Goal: Information Seeking & Learning: Understand process/instructions

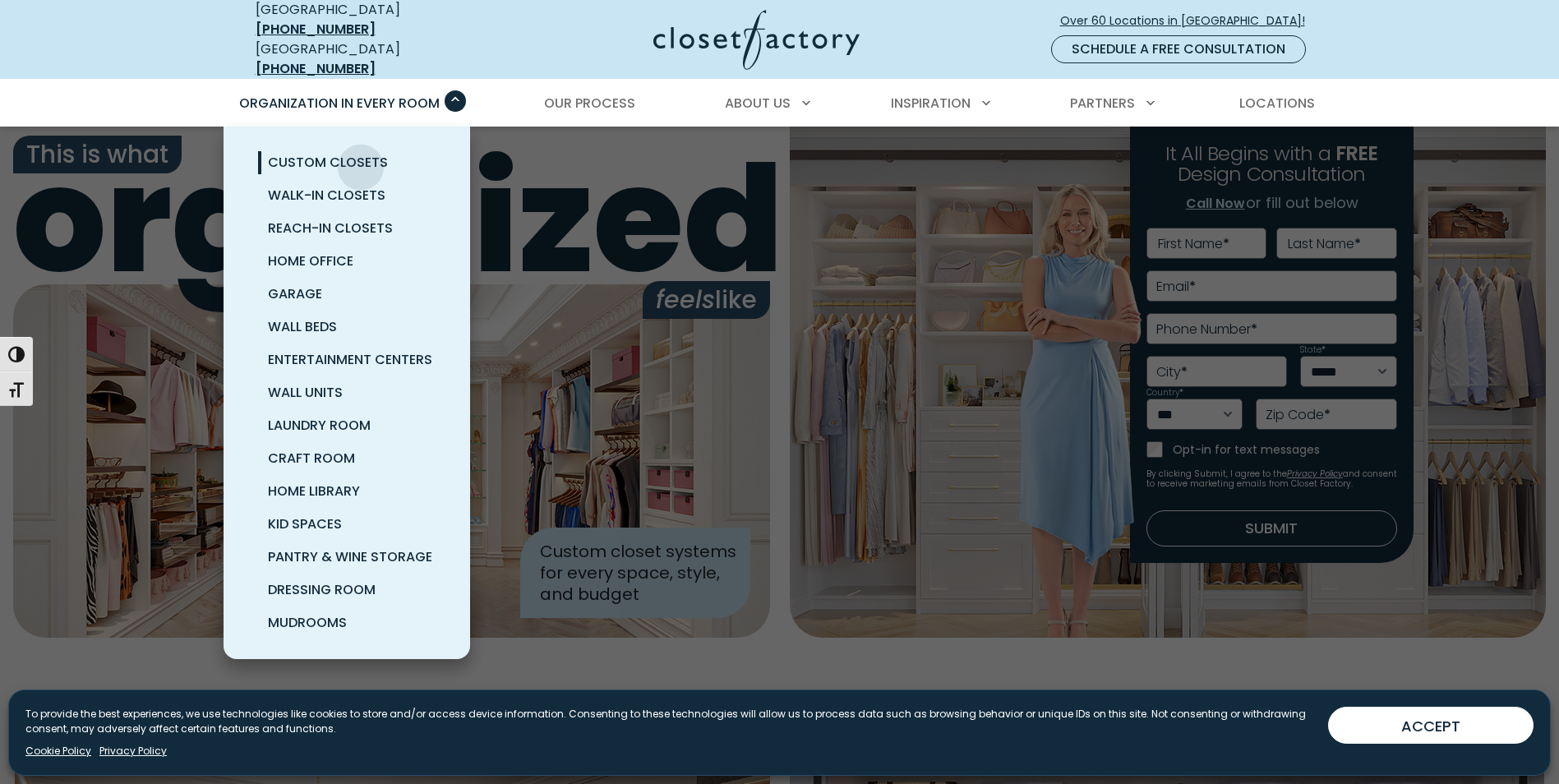
click at [361, 154] on span "Custom Closets" at bounding box center [327, 162] width 120 height 19
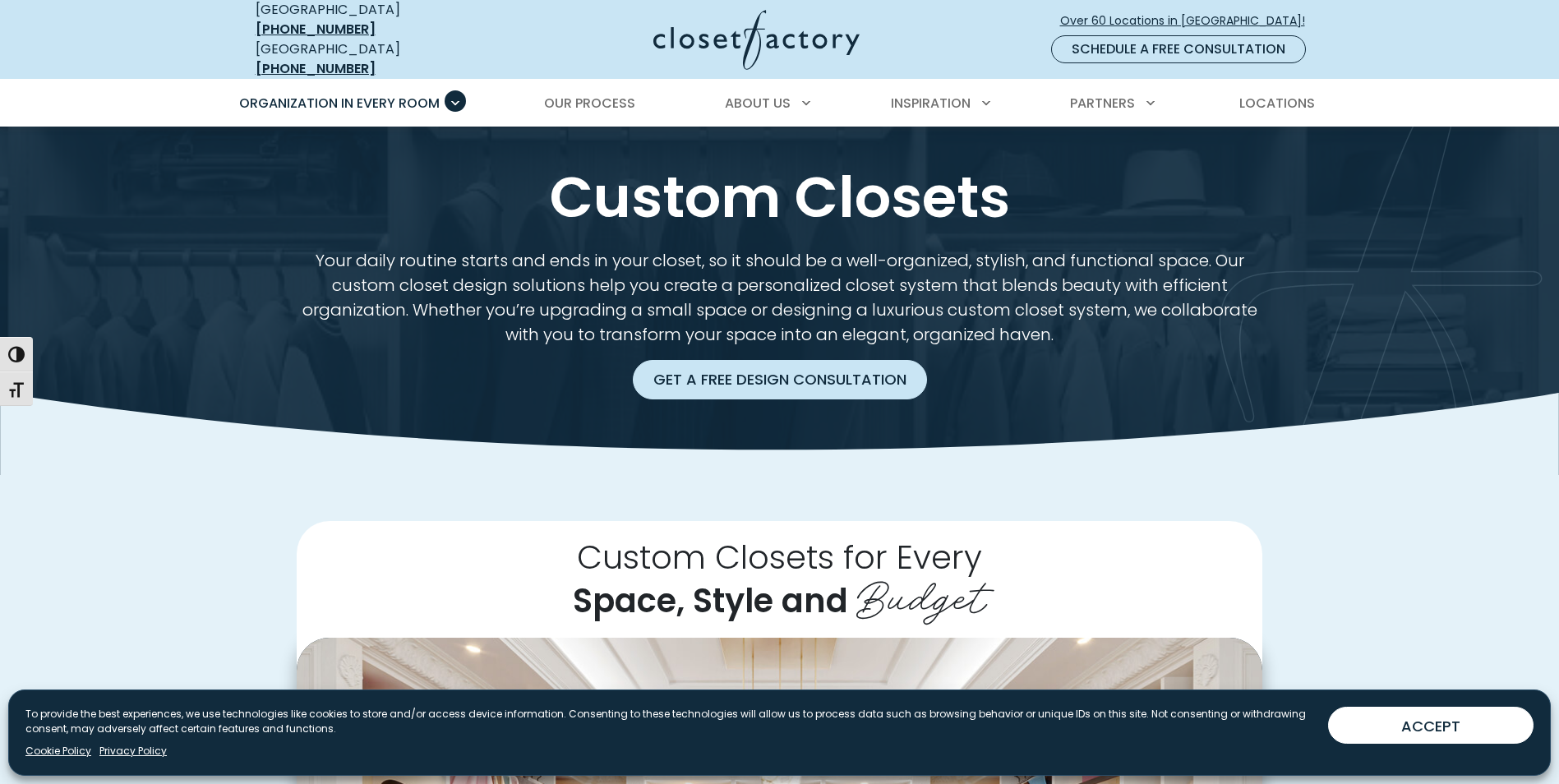
click at [861, 379] on link "Get a Free Design Consultation" at bounding box center [780, 379] width 294 height 39
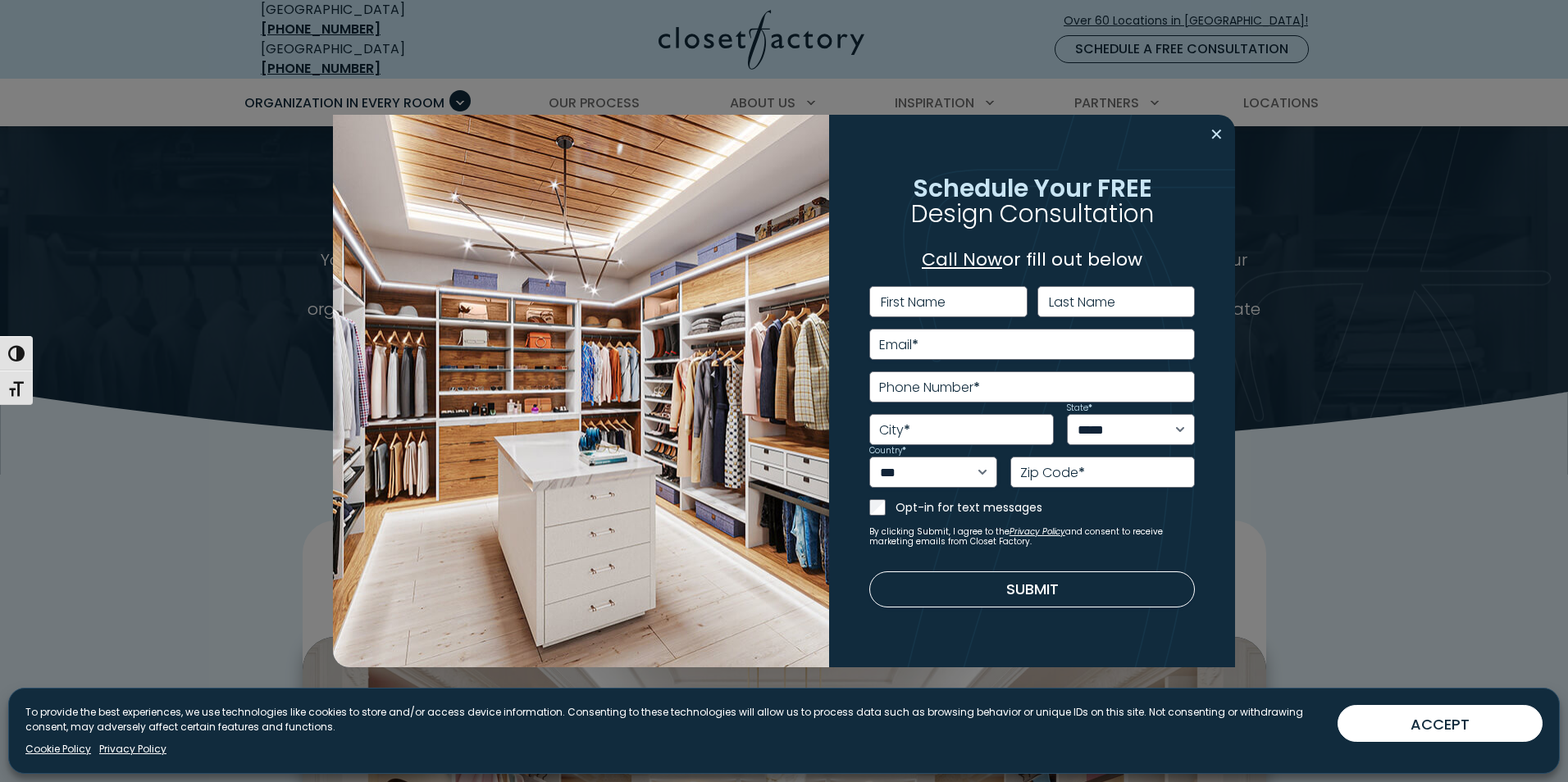
click at [1210, 136] on button "Close modal" at bounding box center [1216, 134] width 23 height 26
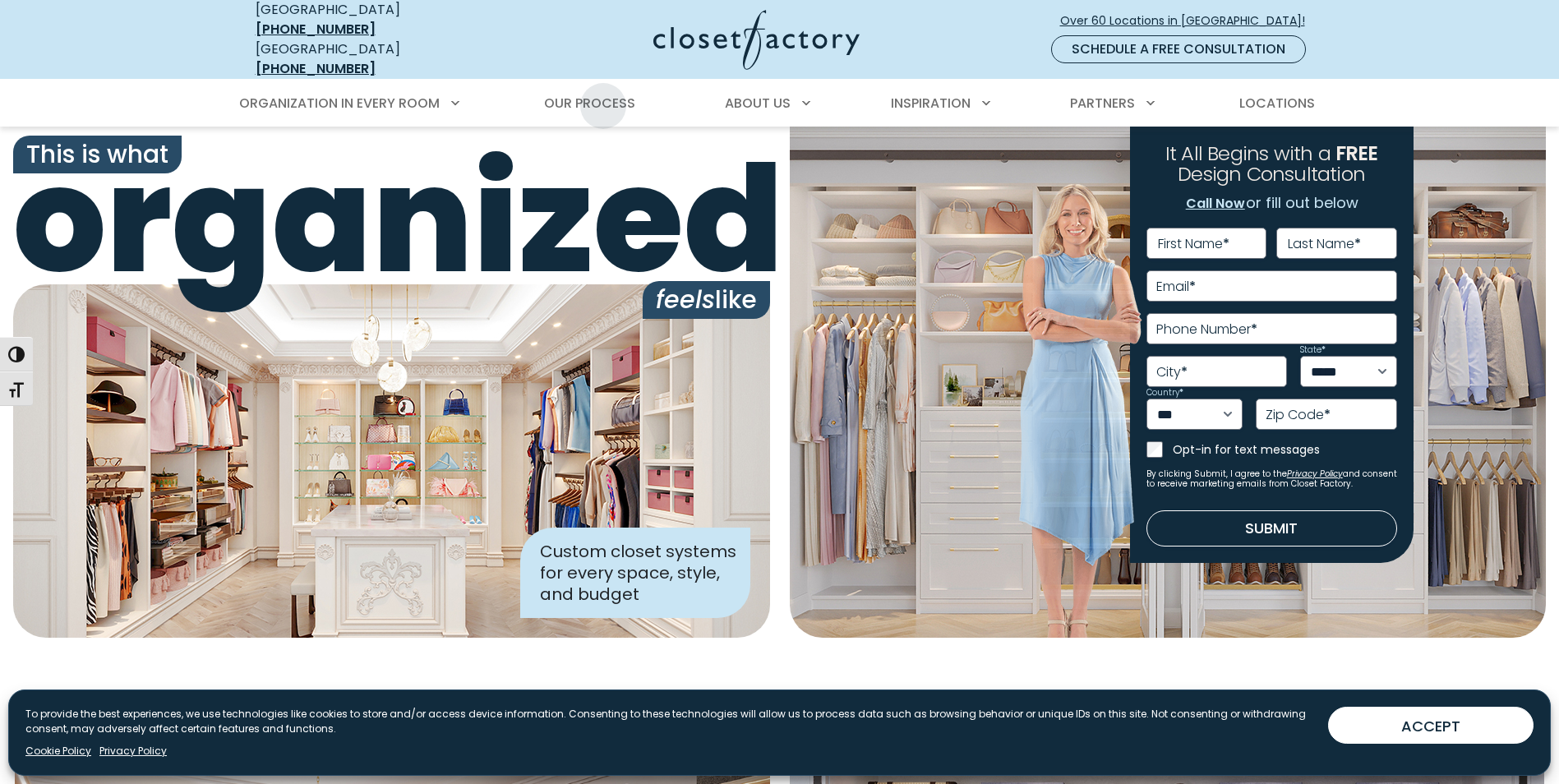
click at [603, 94] on span "Our Process" at bounding box center [589, 103] width 92 height 19
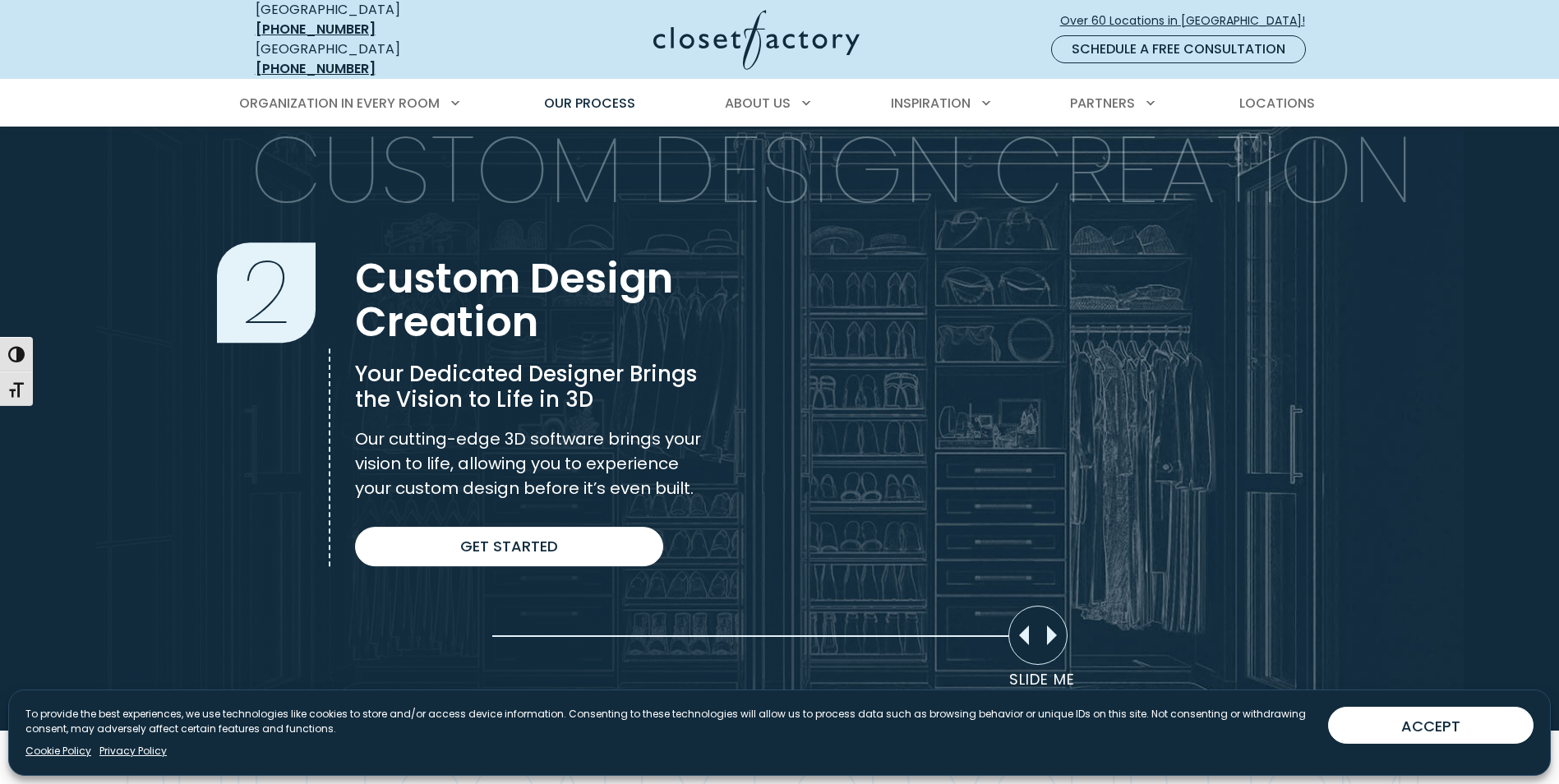
scroll to position [1069, 0]
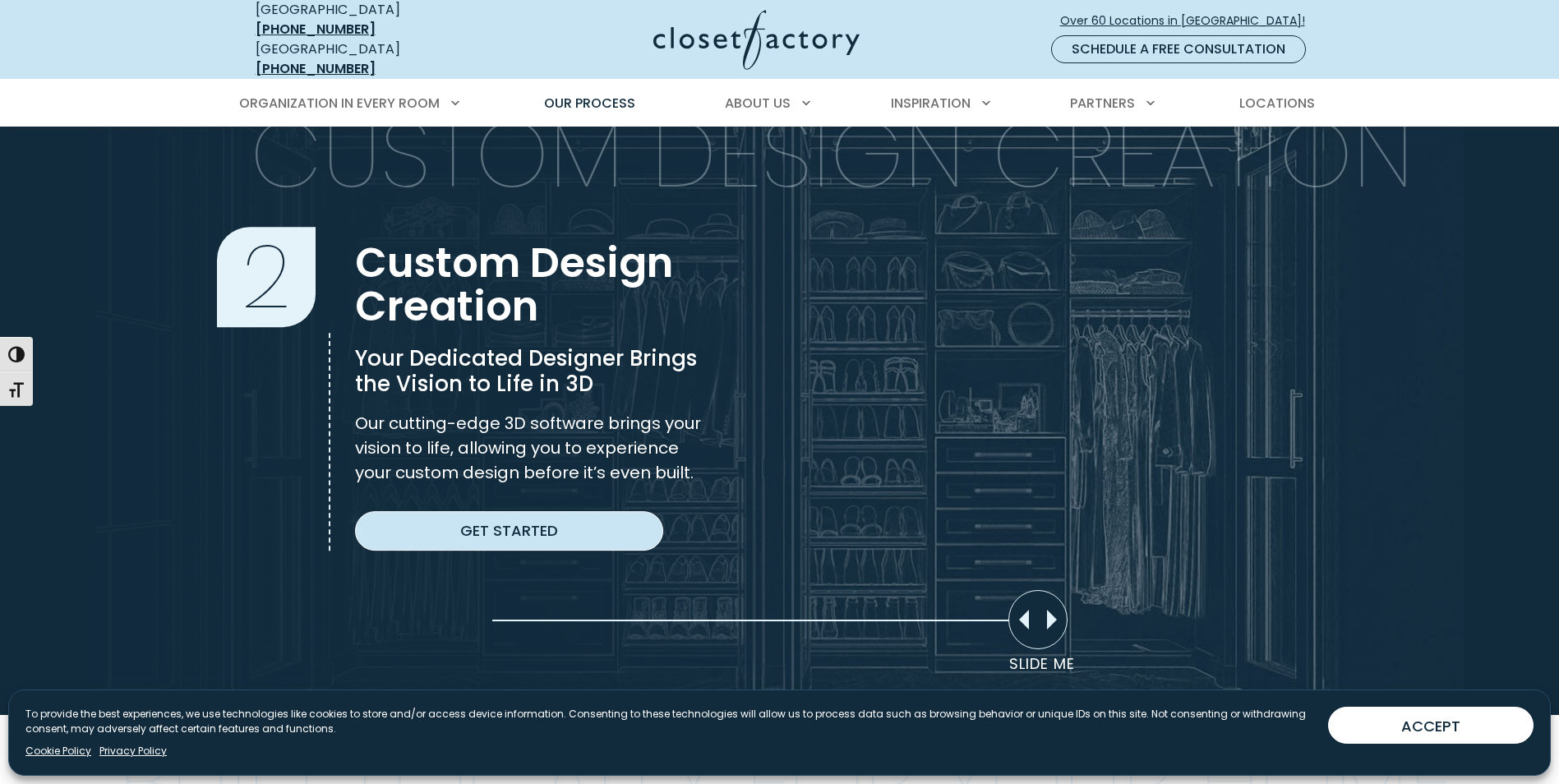
click at [577, 525] on link "Get Started" at bounding box center [509, 531] width 308 height 39
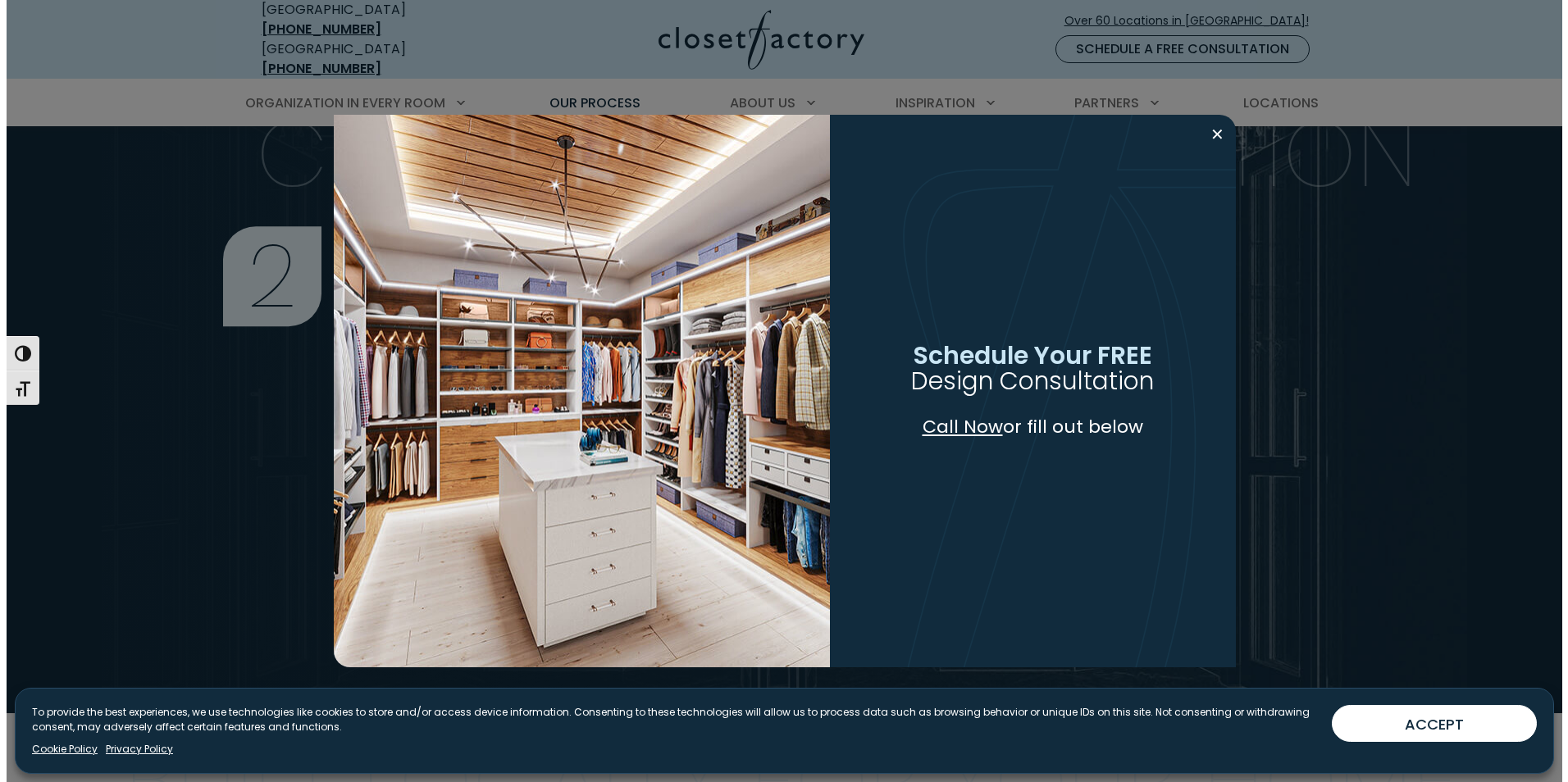
scroll to position [1067, 0]
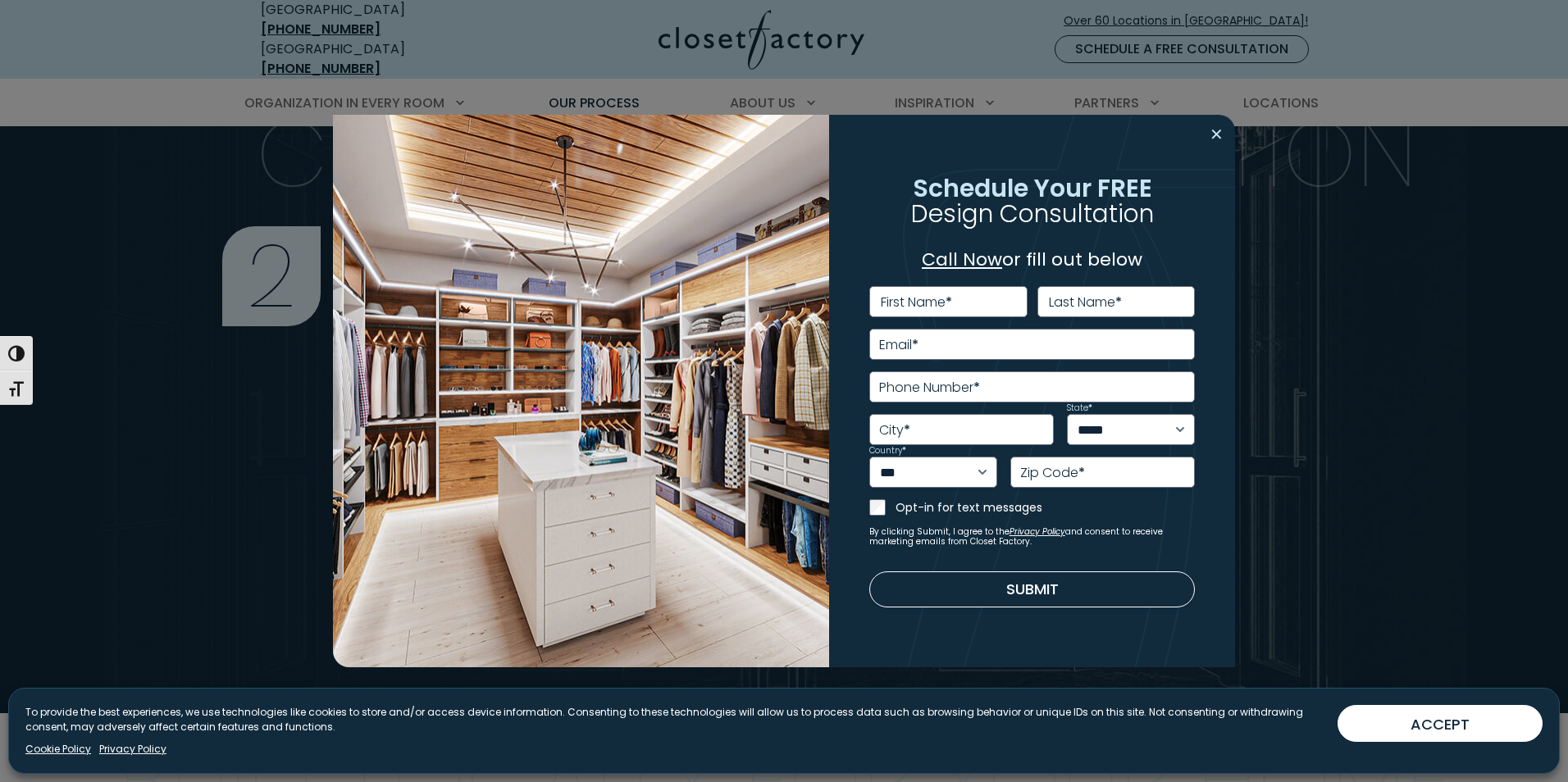
click at [1222, 135] on button "Close modal" at bounding box center [1216, 134] width 23 height 26
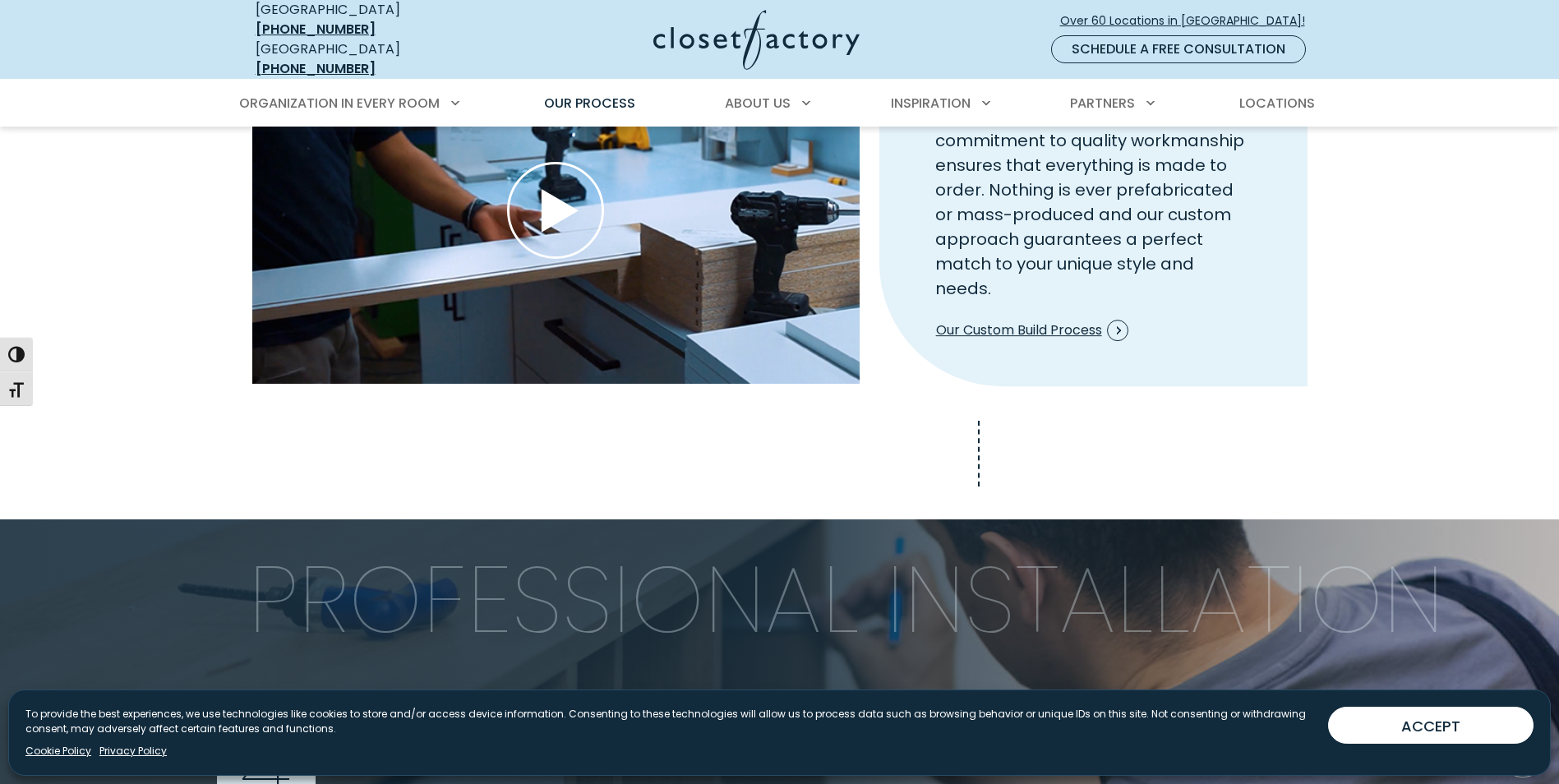
scroll to position [1808, 0]
